Goal: Task Accomplishment & Management: Complete application form

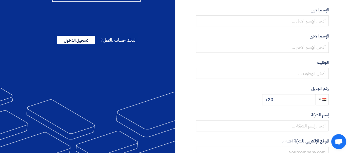
scroll to position [102, 0]
click at [80, 44] on span "تسجيل الدخول" at bounding box center [76, 39] width 38 height 8
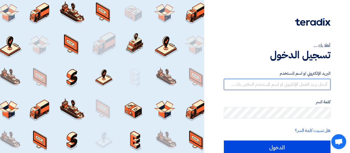
click at [291, 87] on input "text" at bounding box center [277, 84] width 107 height 11
type input "ا"
type input "healthcare.eg@outlook.com"
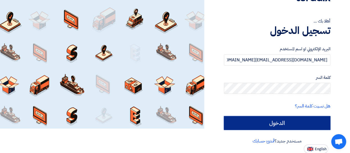
click at [297, 123] on input "الدخول" at bounding box center [277, 123] width 107 height 14
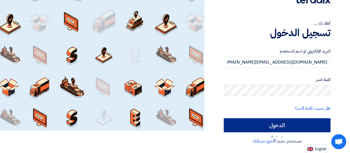
type input "Sign in"
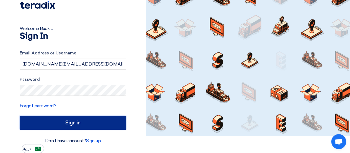
scroll to position [17, 0]
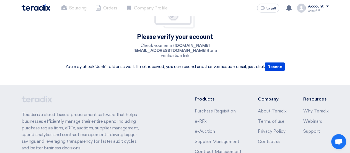
scroll to position [48, 0]
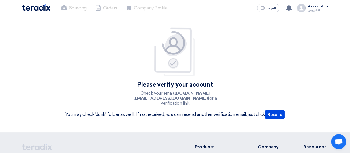
click at [328, 5] on div "Account" at bounding box center [318, 6] width 21 height 5
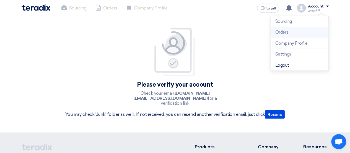
click at [291, 30] on li "Orders" at bounding box center [300, 32] width 58 height 11
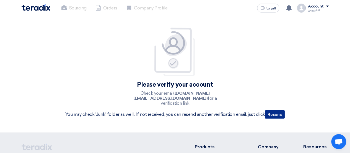
click at [271, 112] on button "Resend" at bounding box center [275, 114] width 20 height 8
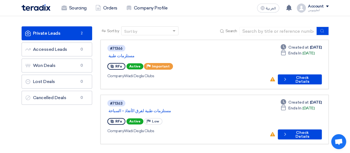
scroll to position [29, 0]
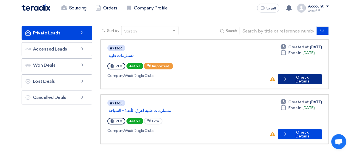
click at [298, 74] on button "Check details Check Details" at bounding box center [300, 79] width 44 height 10
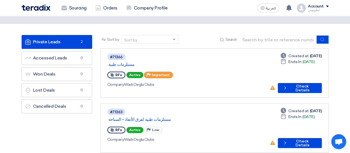
scroll to position [20, 0]
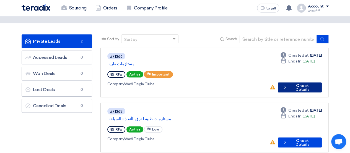
click at [292, 82] on button "Check details Check Details" at bounding box center [300, 87] width 44 height 10
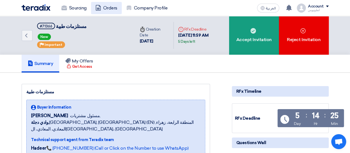
click at [100, 14] on link "Orders" at bounding box center [106, 8] width 31 height 12
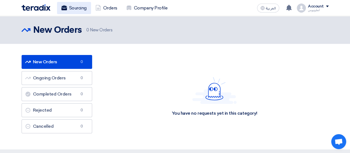
click at [77, 10] on link "Sourcing" at bounding box center [74, 8] width 34 height 12
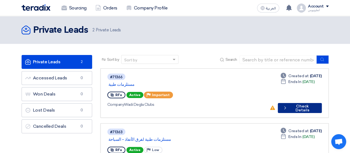
click at [294, 103] on button "Check details Check Details" at bounding box center [300, 108] width 44 height 10
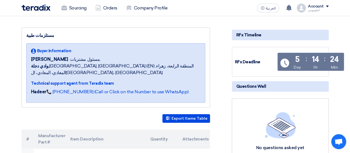
scroll to position [52, 0]
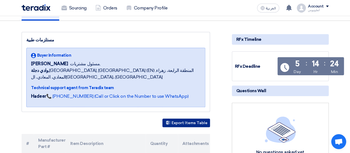
click at [173, 118] on button "Export Items Table" at bounding box center [187, 122] width 48 height 9
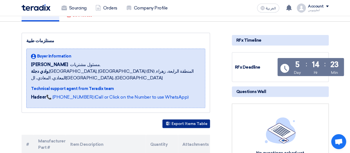
scroll to position [0, 0]
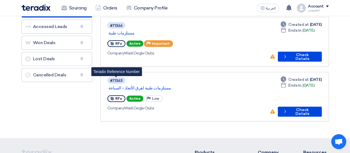
scroll to position [52, 0]
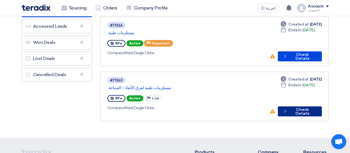
click at [295, 106] on button "Check details Check Details" at bounding box center [300, 111] width 44 height 10
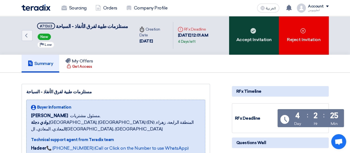
click at [261, 35] on div "Accept Invitation" at bounding box center [254, 35] width 50 height 39
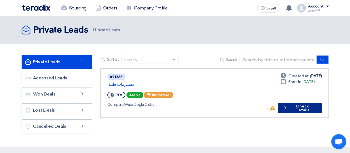
click at [306, 103] on button "Check details Check Details" at bounding box center [300, 108] width 44 height 10
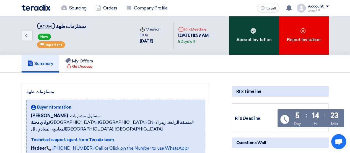
click at [250, 39] on div "Accept Invitation" at bounding box center [254, 35] width 50 height 39
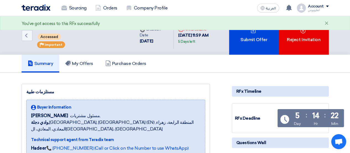
click at [250, 39] on div "Submit Offer" at bounding box center [254, 35] width 50 height 39
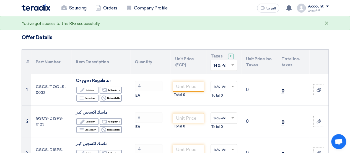
scroll to position [25, 0]
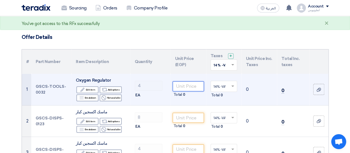
click at [186, 86] on input "number" at bounding box center [188, 86] width 31 height 10
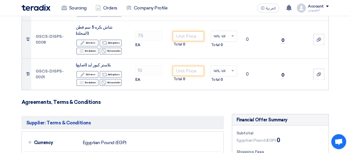
scroll to position [432, 0]
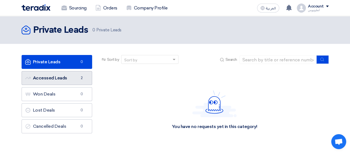
click at [58, 77] on link "Accessed Leads Accessed Leads 2" at bounding box center [57, 78] width 71 height 14
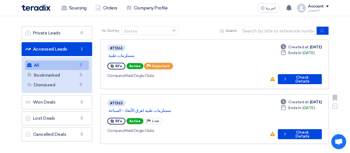
scroll to position [31, 0]
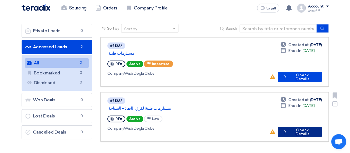
click at [305, 127] on button "Check details Check Details" at bounding box center [300, 132] width 44 height 10
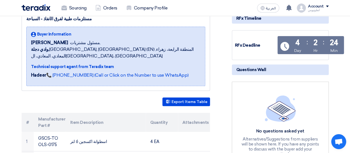
scroll to position [71, 0]
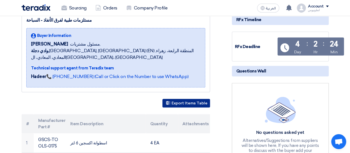
click at [192, 99] on button "Export Items Table" at bounding box center [187, 103] width 48 height 9
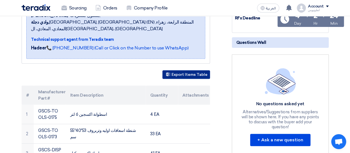
scroll to position [0, 0]
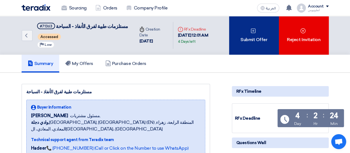
click at [263, 34] on div "Submit Offer" at bounding box center [254, 35] width 50 height 39
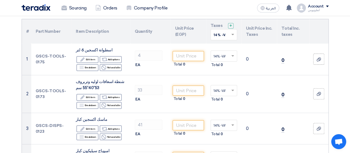
scroll to position [55, 0]
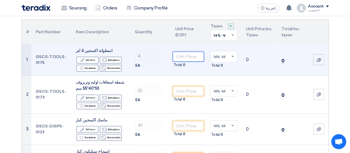
click at [185, 58] on input "number" at bounding box center [188, 57] width 31 height 10
type input "1"
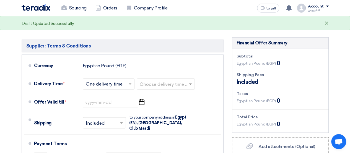
scroll to position [439, 0]
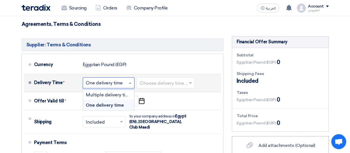
click at [116, 81] on input "text" at bounding box center [109, 83] width 46 height 8
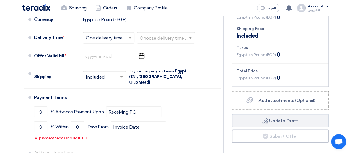
scroll to position [486, 0]
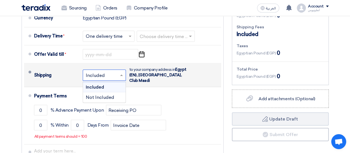
click at [119, 72] on span at bounding box center [122, 75] width 7 height 6
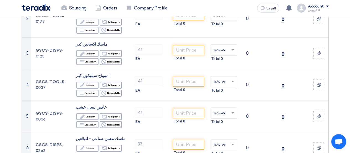
scroll to position [130, 0]
click at [143, 12] on link "Company Profile" at bounding box center [147, 8] width 50 height 12
